Goal: Task Accomplishment & Management: Complete application form

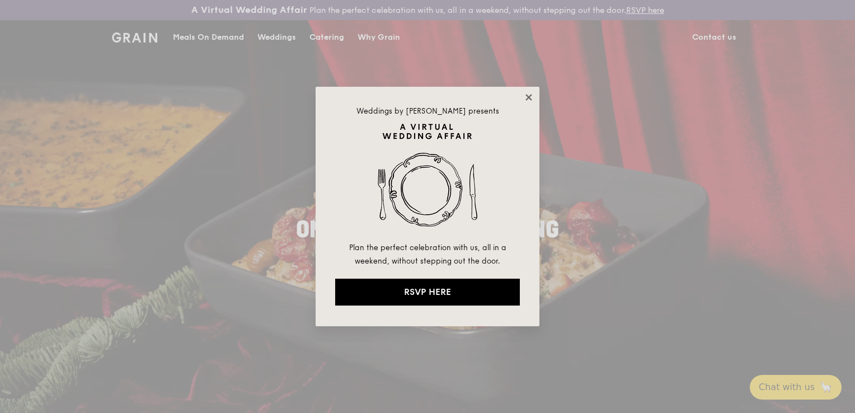
click at [526, 98] on icon at bounding box center [528, 97] width 10 height 10
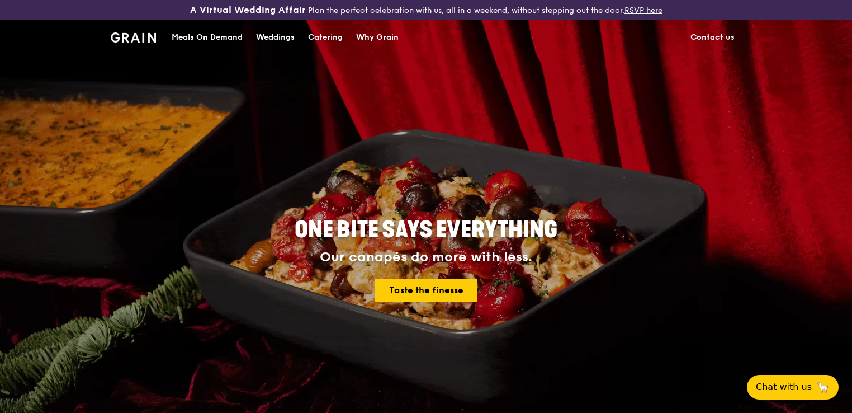
click at [322, 32] on div "Catering" at bounding box center [325, 38] width 35 height 34
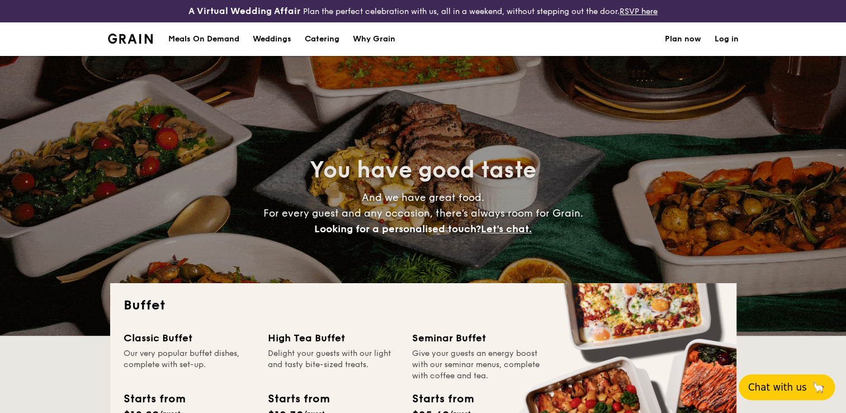
click at [781, 383] on span "Chat with us" at bounding box center [777, 386] width 59 height 11
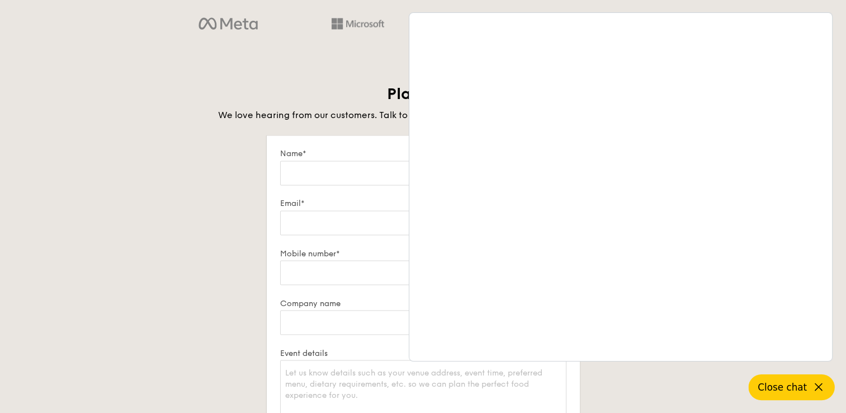
scroll to position [1865, 0]
click at [823, 385] on icon at bounding box center [818, 386] width 13 height 13
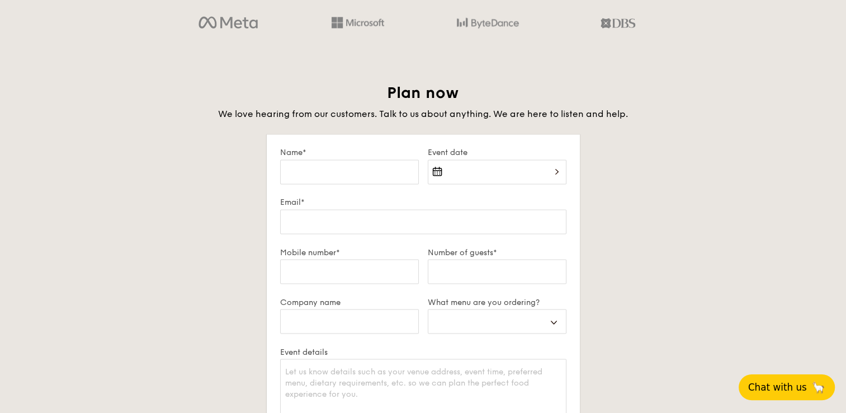
scroll to position [1971, 0]
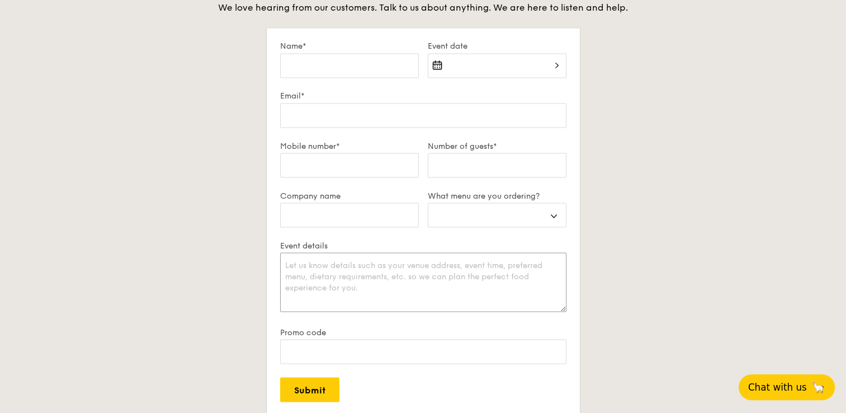
click at [384, 272] on textarea "Event details" at bounding box center [423, 281] width 286 height 59
paste textarea "Hi team, Im looking to get you for as our catering this coming Christmas event …"
select select
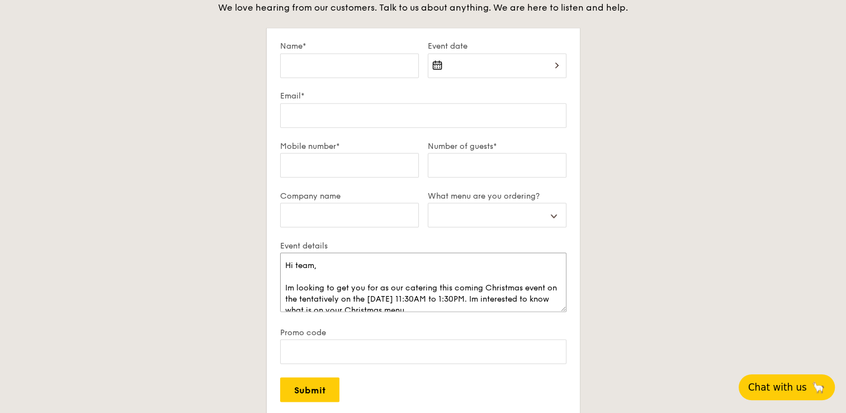
scroll to position [34, 0]
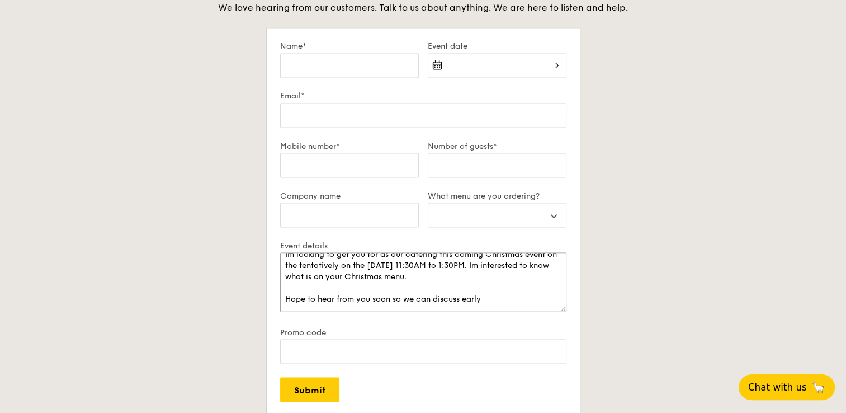
type textarea "Hi team, Im looking to get you for as our catering this coming Christmas event …"
paste textarea "Team, I’m reaching out as we’re looking to engage your catering services for ou…"
select select
type textarea "Hi Team, I’m reaching out as we’re looking to engage your catering services for…"
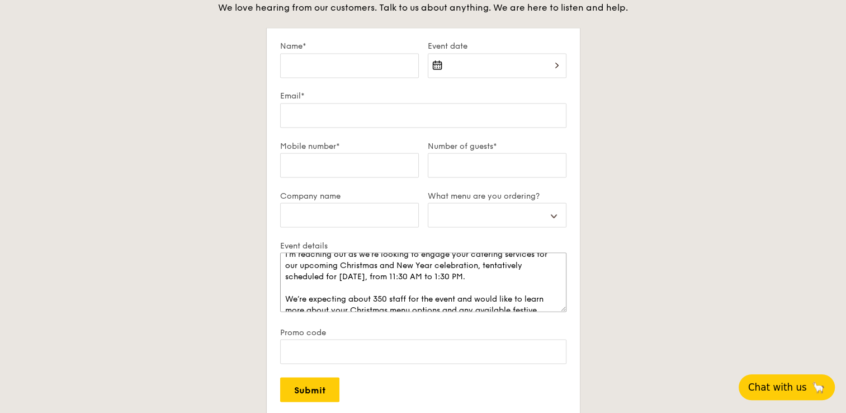
scroll to position [116, 0]
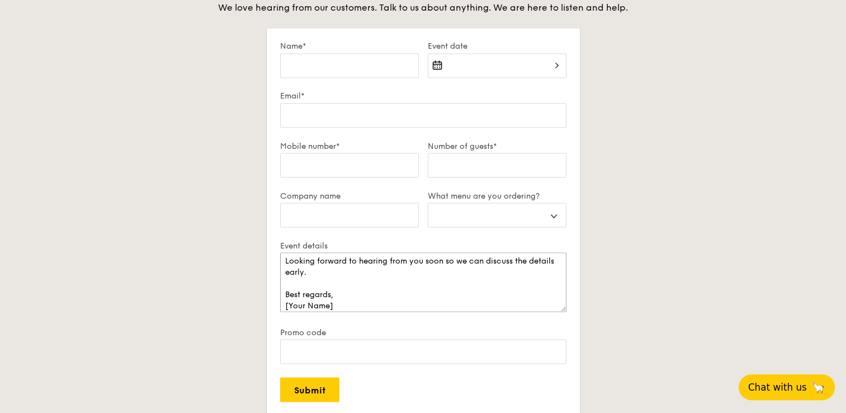
select select
type textarea "Hi Team, I’m reaching out as we’re looking to engage your catering services for…"
select select
type textarea "Hi Team, I’m reaching out as we’re looking to engage your catering services for…"
select select
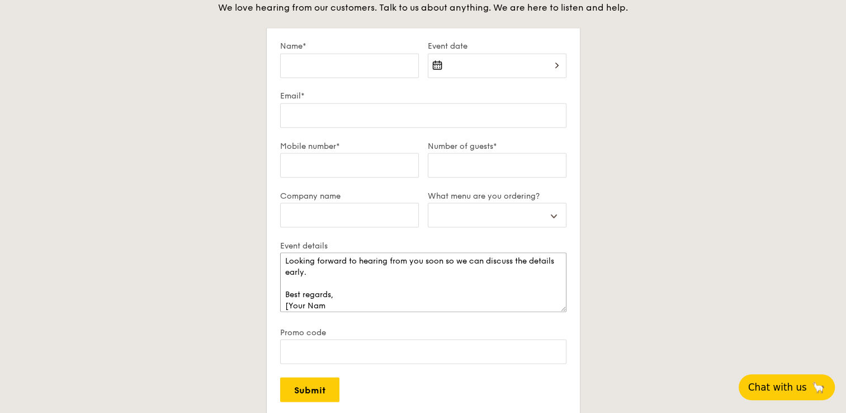
type textarea "Hi Team, I’m reaching out as we’re looking to engage your catering services for…"
select select
type textarea "Hi Team, I’m reaching out as we’re looking to engage your catering services for…"
select select
type textarea "Hi Team, I’m reaching out as we’re looking to engage your catering services for…"
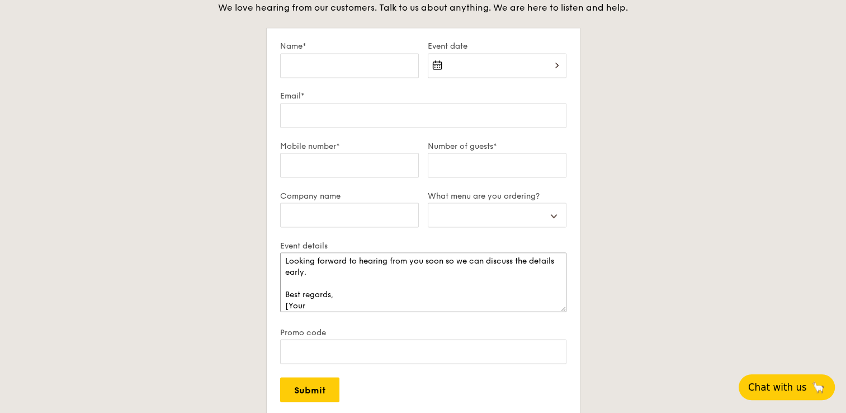
select select
type textarea "Hi Team, I’m reaching out as we’re looking to engage your catering services for…"
select select
type textarea "Hi Team, I’m reaching out as we’re looking to engage your catering services for…"
select select
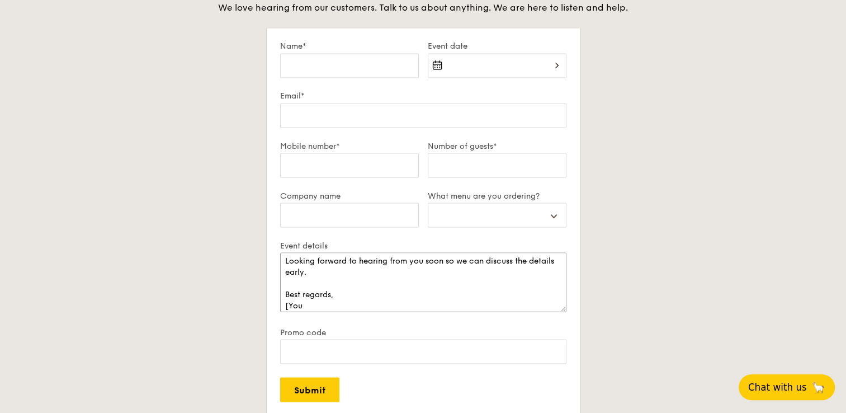
type textarea "Hi Team, I’m reaching out as we’re looking to engage your catering services for…"
select select
type textarea "Hi Team, I’m reaching out as we’re looking to engage your catering services for…"
select select
type textarea "Hi Team, I’m reaching out as we’re looking to engage your catering services for…"
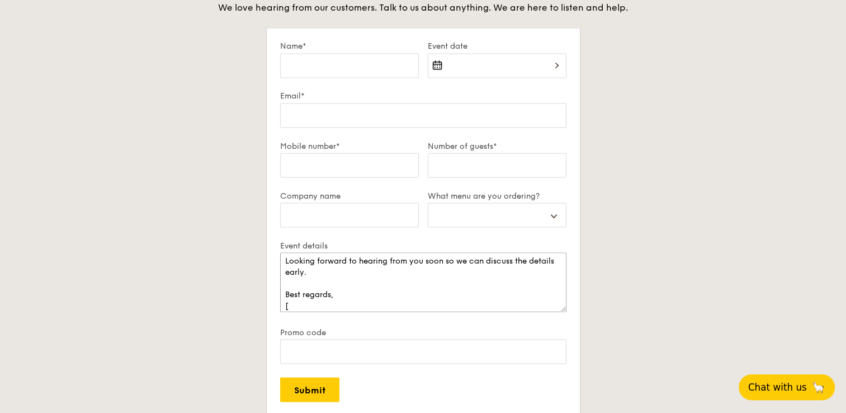
select select
type textarea "Hi Team, I’m reaching out as we’re looking to engage your catering services for…"
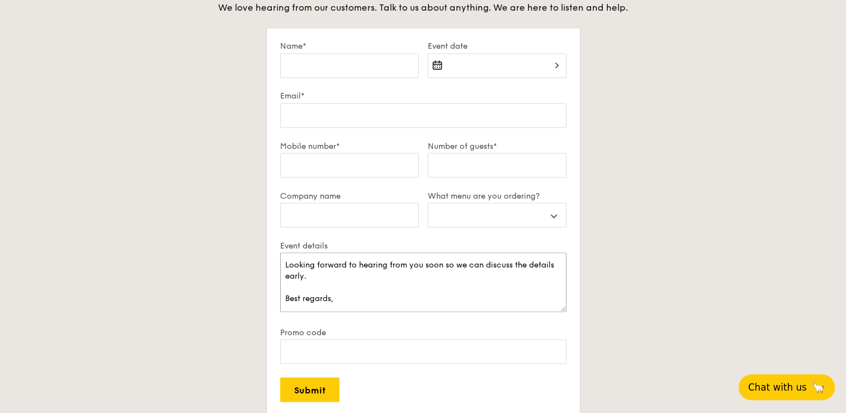
select select
type textarea "Hi Team, I’m reaching out as we’re looking to engage your catering services for…"
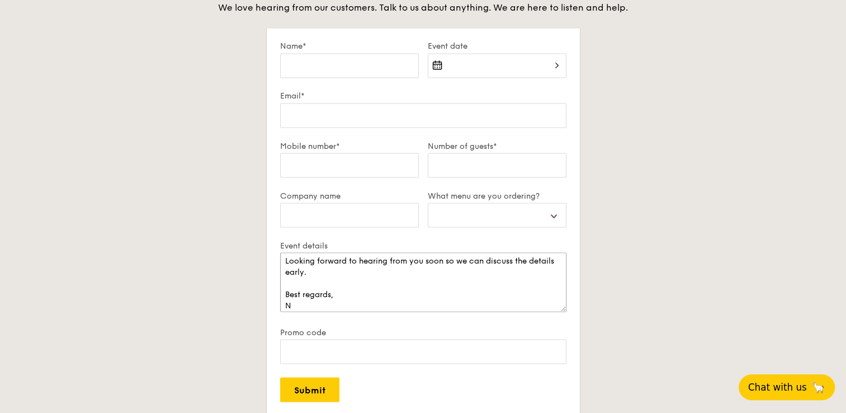
select select
type textarea "Hi Team, I’m reaching out as we’re looking to engage your catering services for…"
select select
type textarea "Hi Team, I’m reaching out as we’re looking to engage your catering services for…"
select select
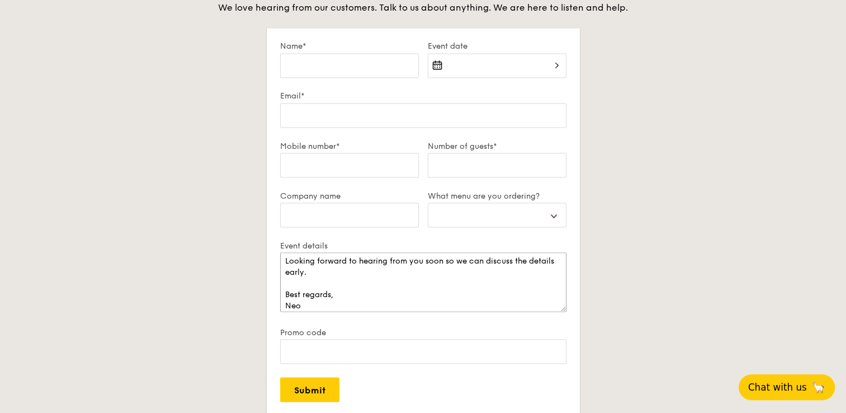
type textarea "Hi Team, I’m reaching out as we’re looking to engage your catering services for…"
select select
type textarea "Hi Team, I’m reaching out as we’re looking to engage your catering services for…"
select select
type textarea "Hi Team, I’m reaching out as we’re looking to engage your catering services for…"
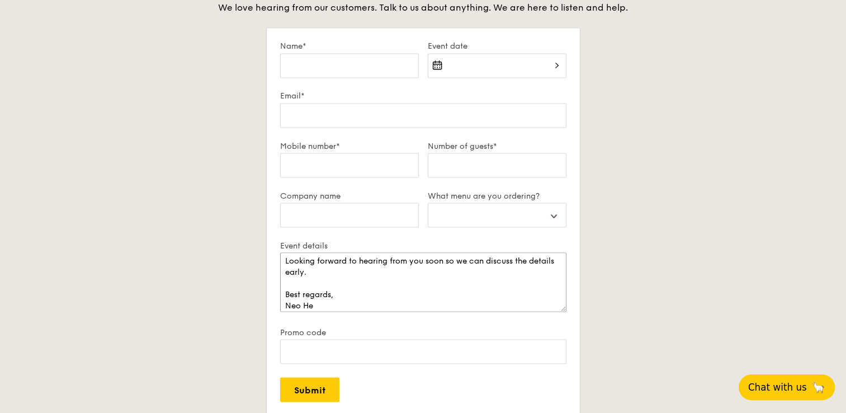
select select
type textarea "Hi Team, I’m reaching out as we’re looking to engage your catering services for…"
select select
type textarea "Hi Team, I’m reaching out as we’re looking to engage your catering services for…"
select select
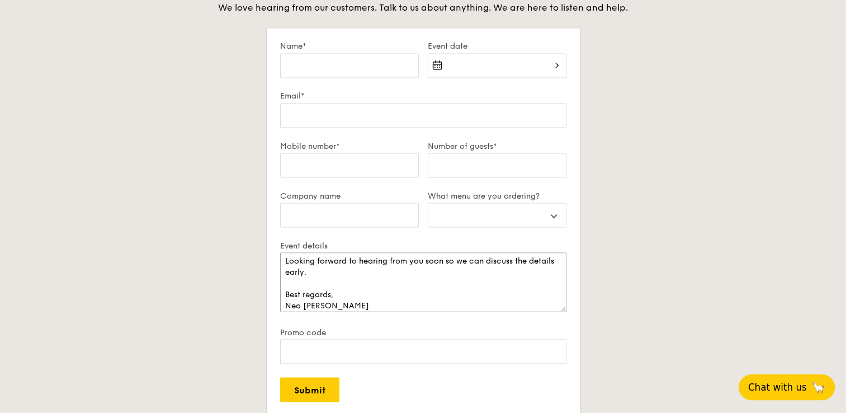
type textarea "Hi Team, I’m reaching out as we’re looking to engage your catering services for…"
select select
type textarea "Hi Team, I’m reaching out as we’re looking to engage your catering services for…"
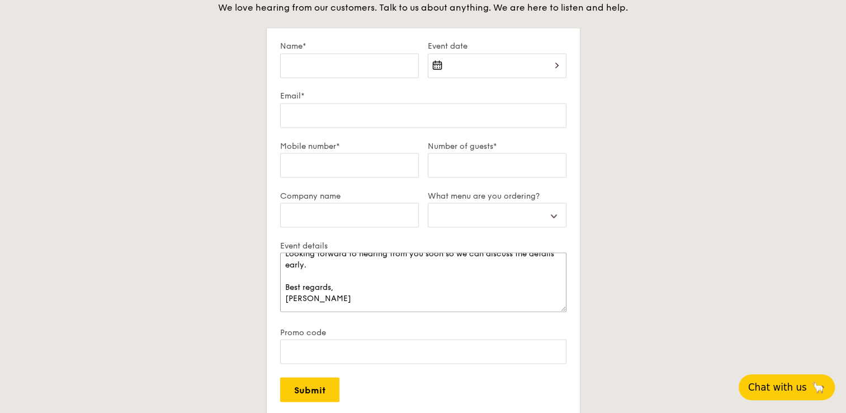
select select
type textarea "Hi Team, I’m reaching out as we’re looking to engage your catering services for…"
click at [352, 224] on input "Company name" at bounding box center [349, 214] width 139 height 25
type input "Nippon Paint ([GEOGRAPHIC_DATA]) Company Pte Ltd"
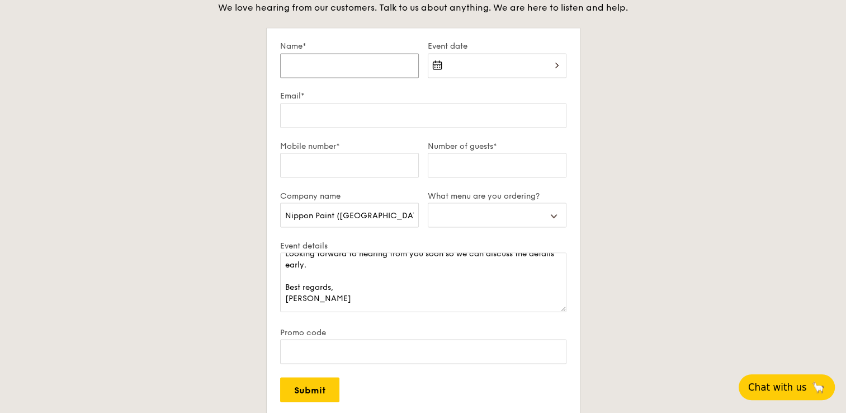
type input "[PERSON_NAME]"
type input "[EMAIL_ADDRESS][DOMAIN_NAME]"
type input "97379055"
select select
click at [492, 164] on input "Number of guests*" at bounding box center [497, 165] width 139 height 25
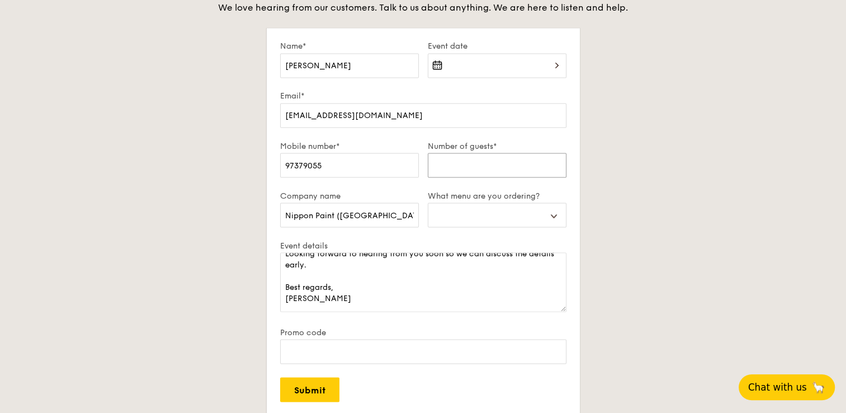
type input "3"
select select
type input "35"
select select
type input "350"
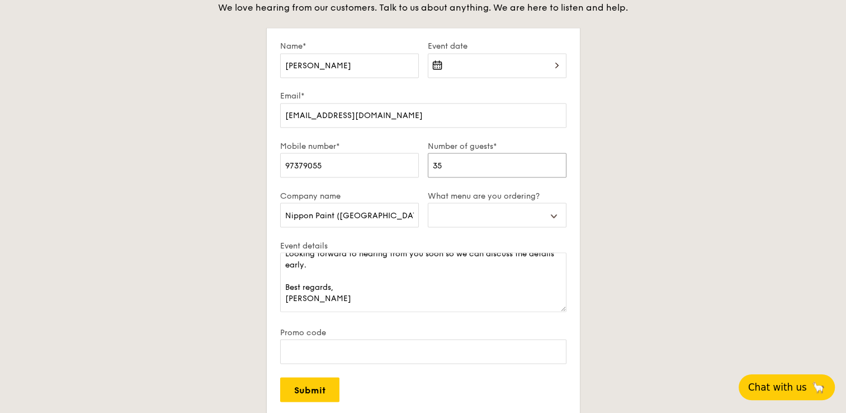
select select
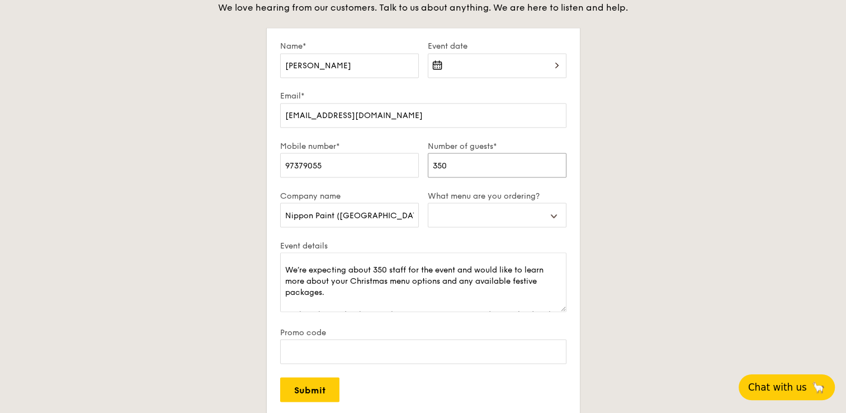
scroll to position [59, 0]
type input "350"
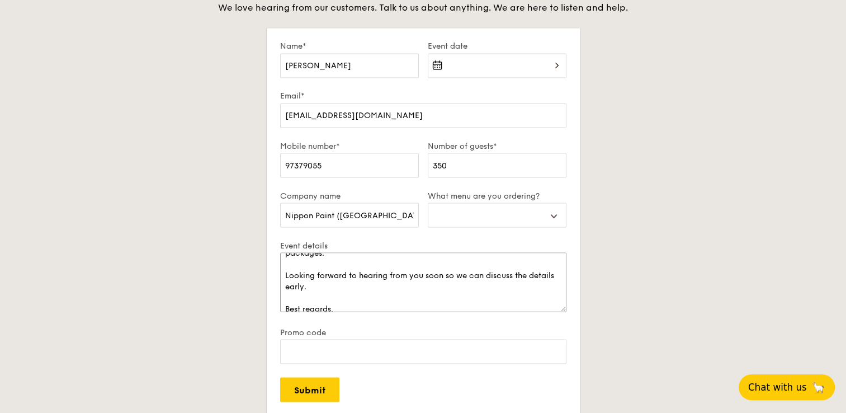
scroll to position [0, 0]
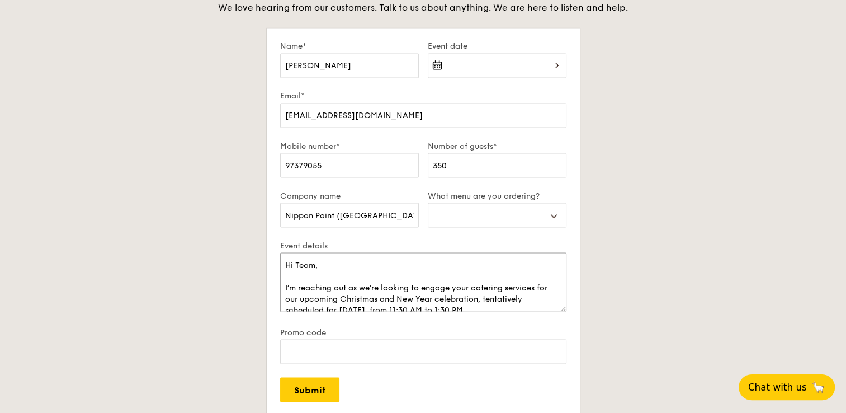
drag, startPoint x: 343, startPoint y: 284, endPoint x: 284, endPoint y: 259, distance: 63.7
click at [284, 259] on textarea "Hi Team, I’m reaching out as we’re looking to engage your catering services for…" at bounding box center [423, 281] width 286 height 59
paste textarea "services for our upcoming Christmas event, tentatively scheduled for [DATE], fr…"
select select
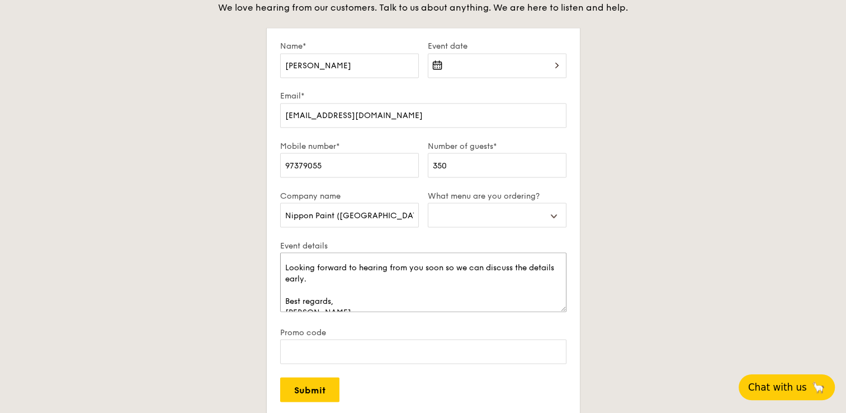
scroll to position [97, 0]
type textarea "Hi Team, I’m reaching out as we’re looking to engage your services for our upco…"
click at [539, 223] on select "Buffet Mini Buffet High Tea Canapés Meal Boxes Wedding" at bounding box center [497, 214] width 139 height 25
select select "buffet"
click at [428, 202] on select "Buffet Mini Buffet High Tea Canapés Meal Boxes Wedding" at bounding box center [497, 214] width 139 height 25
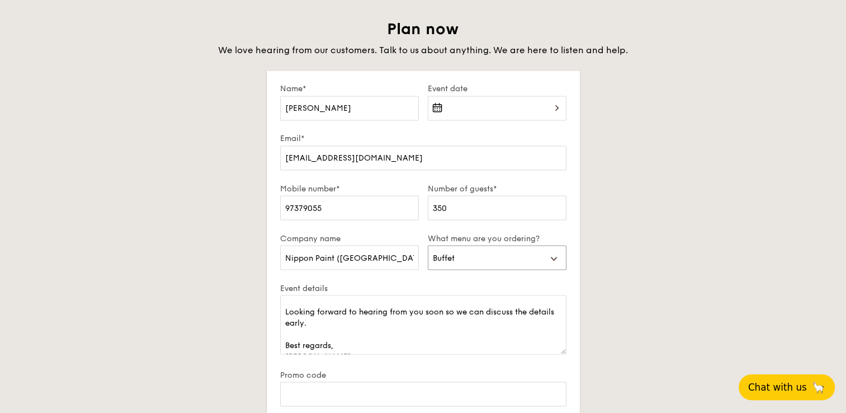
scroll to position [1933, 0]
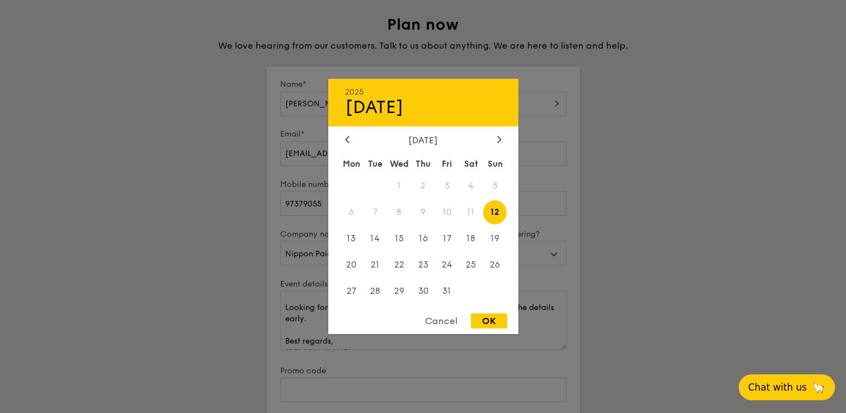
click at [554, 113] on div "2025 Oct [DATE] Tue Wed Thu Fri Sat Sun 1 2 3 4 5 6 7 8 9 10 11 12 13 14 15 16 …" at bounding box center [497, 110] width 139 height 38
click at [493, 141] on div "[DATE]" at bounding box center [423, 140] width 157 height 11
click at [497, 141] on icon at bounding box center [499, 138] width 4 height 7
click at [443, 242] on span "19" at bounding box center [447, 239] width 24 height 24
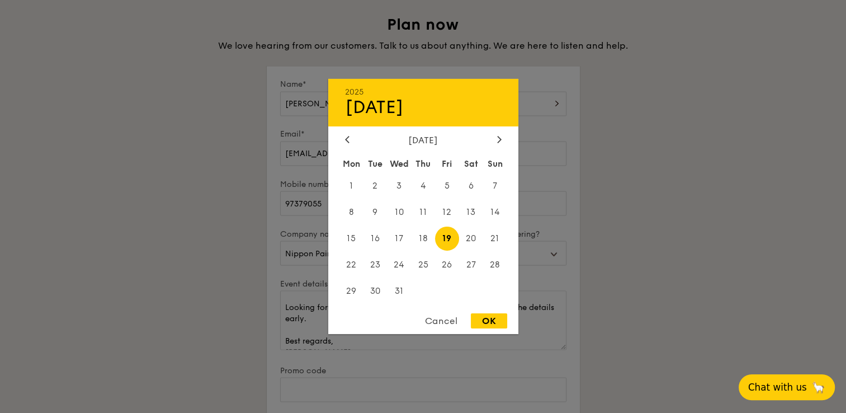
click at [488, 323] on div "OK" at bounding box center [489, 320] width 36 height 15
type input "[DATE]"
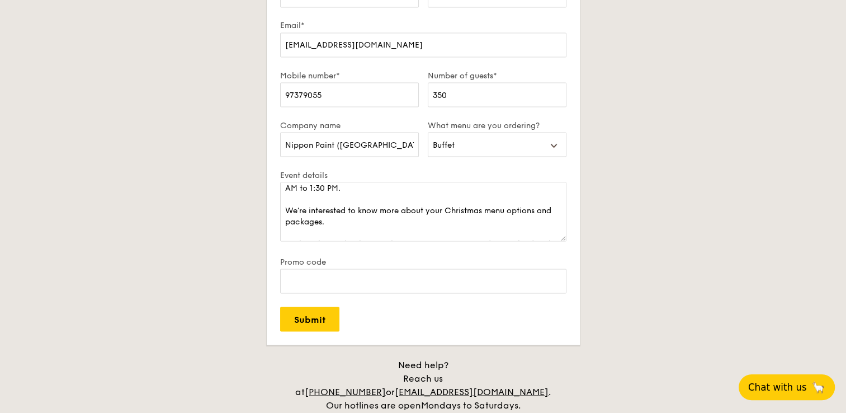
scroll to position [100, 0]
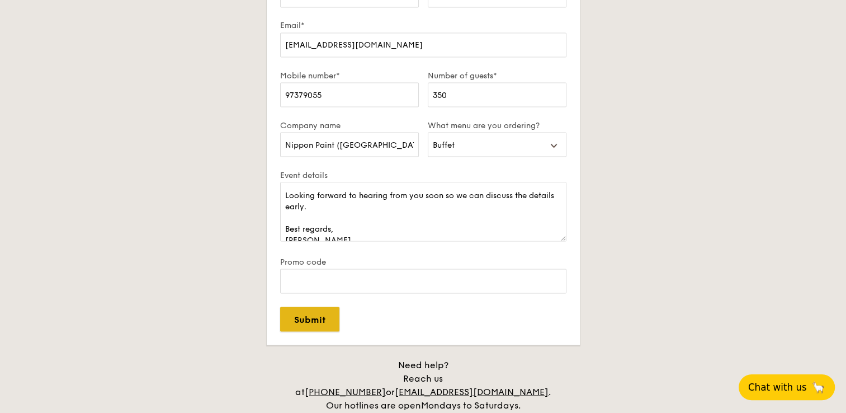
click at [313, 319] on input "Submit" at bounding box center [309, 318] width 59 height 25
select select
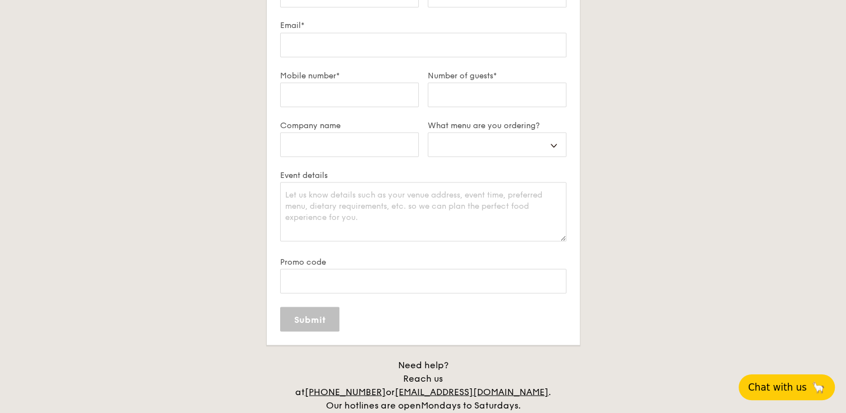
scroll to position [0, 0]
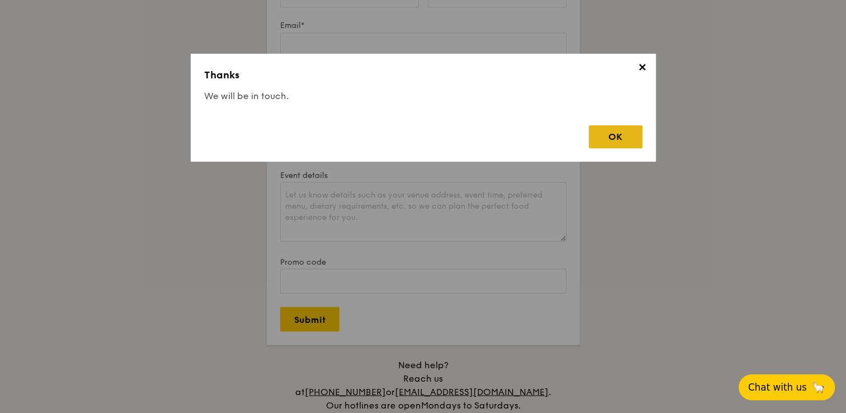
click at [607, 127] on div "OK" at bounding box center [616, 136] width 54 height 23
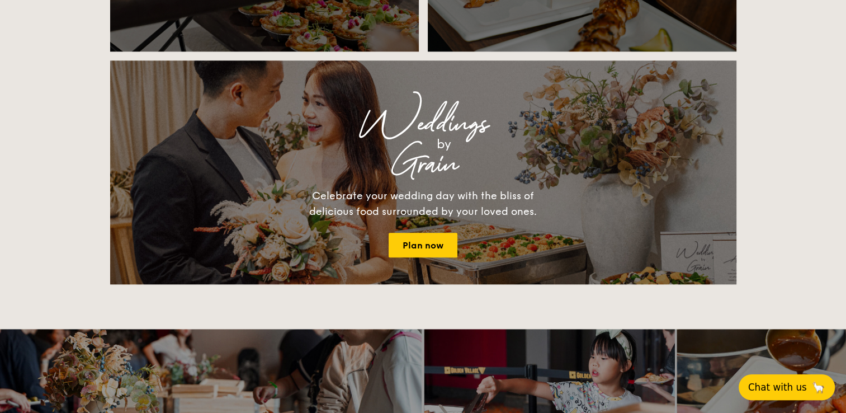
scroll to position [1173, 0]
